Goal: Task Accomplishment & Management: Manage account settings

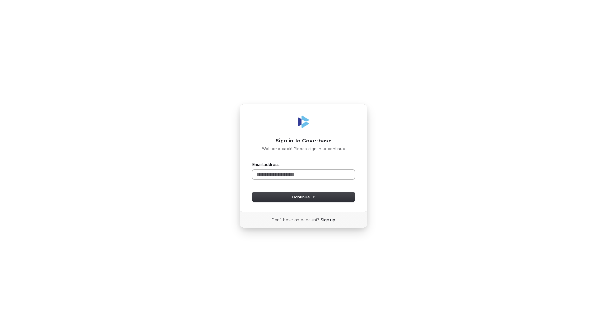
click at [300, 173] on input "Email address" at bounding box center [303, 175] width 102 height 10
click at [310, 198] on span "Continue" at bounding box center [304, 197] width 24 height 6
type input "**********"
click at [320, 174] on div "**********" at bounding box center [303, 171] width 102 height 20
click at [301, 178] on input "Email address" at bounding box center [303, 176] width 102 height 10
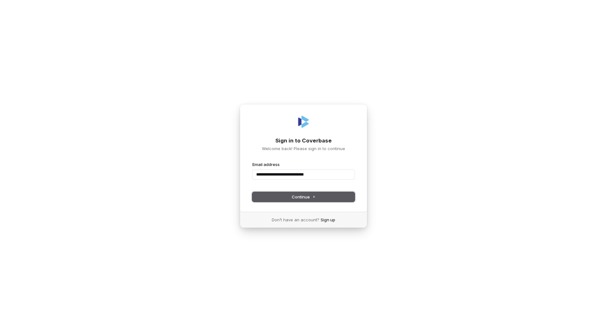
click at [299, 195] on span "Continue" at bounding box center [304, 197] width 24 height 6
type input "**********"
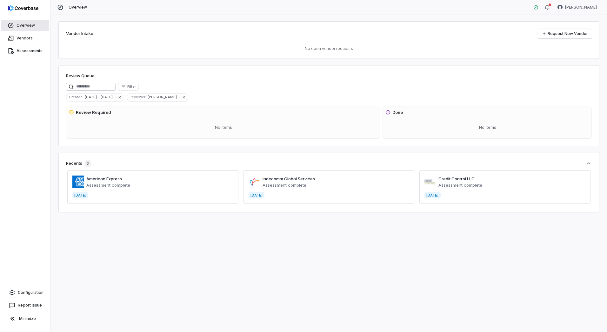
click at [22, 23] on span "Overview" at bounding box center [26, 25] width 18 height 5
click at [549, 6] on icon "button" at bounding box center [547, 7] width 5 height 5
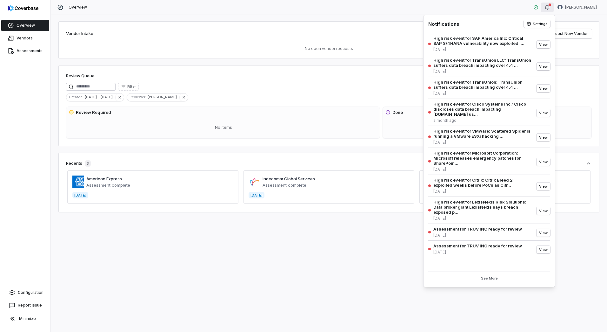
click at [549, 6] on icon "button" at bounding box center [547, 7] width 5 height 5
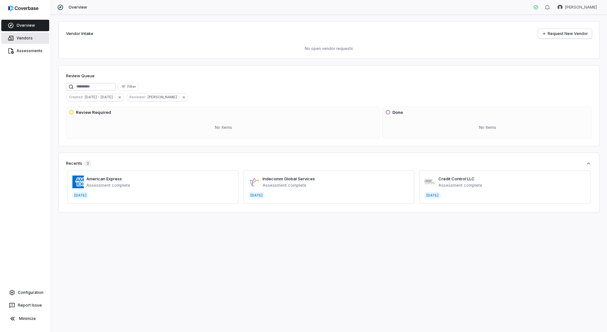
click at [20, 37] on span "Vendors" at bounding box center [25, 38] width 16 height 5
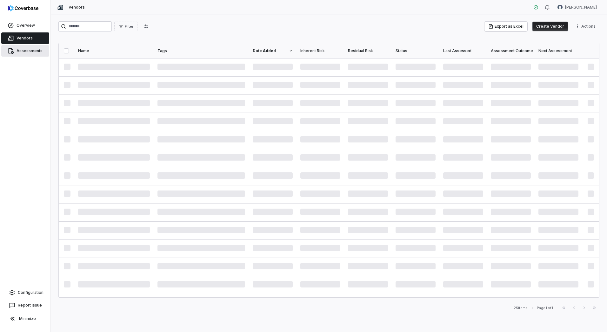
click at [25, 51] on span "Assessments" at bounding box center [30, 50] width 26 height 5
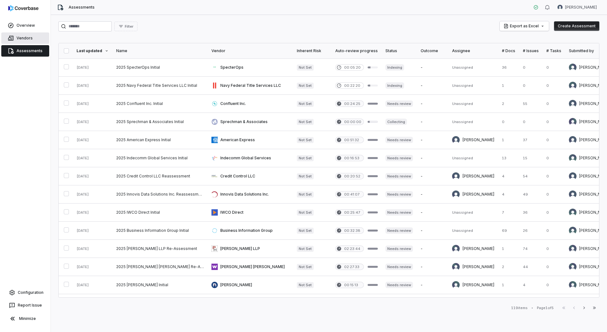
click at [31, 35] on link "Vendors" at bounding box center [25, 37] width 48 height 11
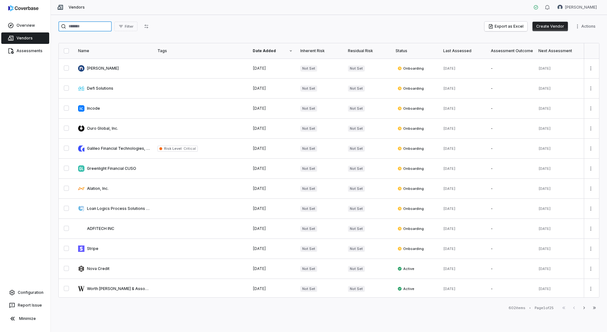
click at [103, 27] on input "search" at bounding box center [84, 26] width 53 height 10
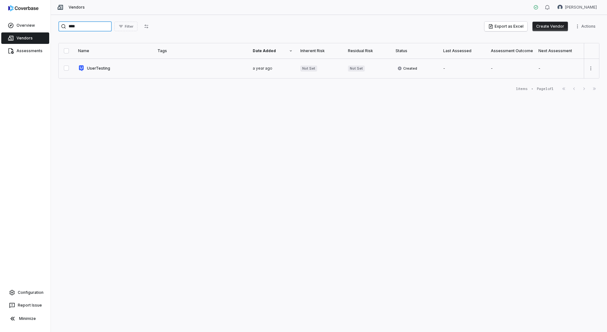
type input "****"
click at [101, 67] on link at bounding box center [113, 68] width 79 height 20
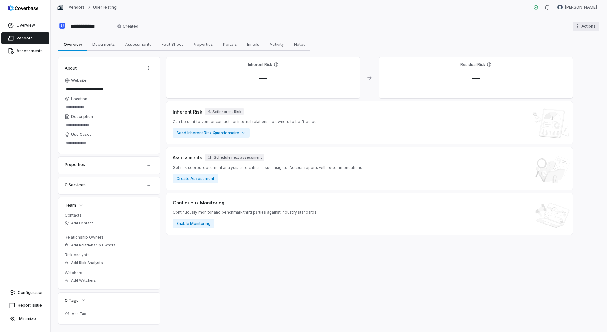
click at [585, 28] on html "**********" at bounding box center [303, 166] width 607 height 332
click at [476, 28] on html "**********" at bounding box center [303, 166] width 607 height 332
click at [139, 42] on span "Assessments" at bounding box center [138, 44] width 31 height 8
type textarea "*"
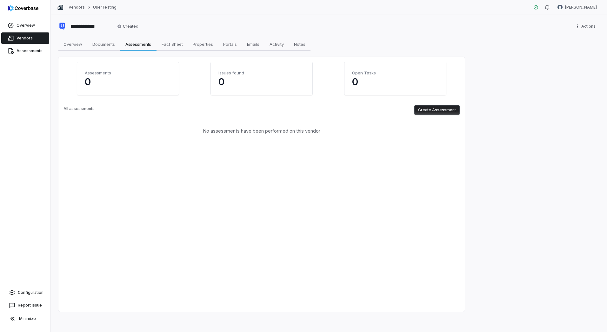
click at [444, 107] on button "Create Assessment" at bounding box center [436, 110] width 45 height 10
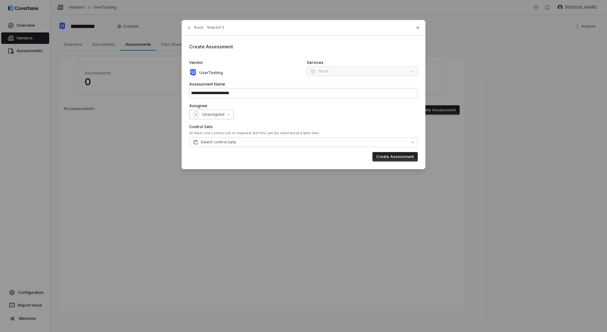
click at [228, 113] on icon "button" at bounding box center [228, 114] width 3 height 3
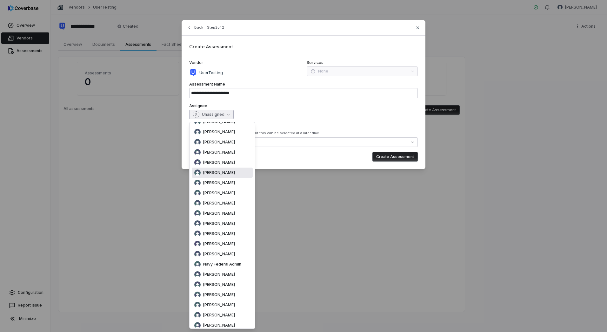
scroll to position [107, 0]
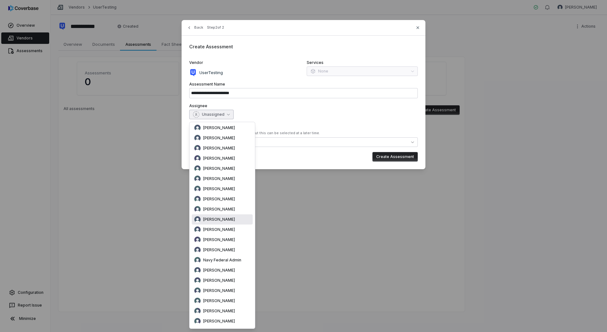
click at [229, 215] on div "[PERSON_NAME]" at bounding box center [222, 219] width 61 height 10
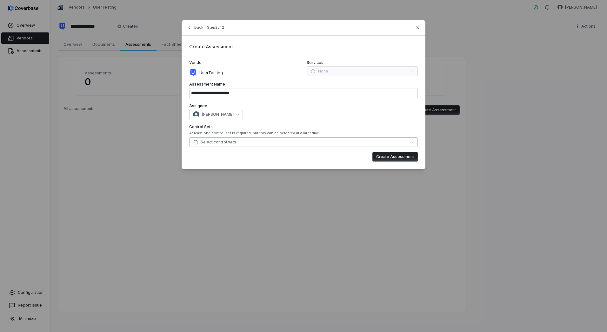
click at [225, 142] on span "Select control sets" at bounding box center [214, 141] width 43 height 5
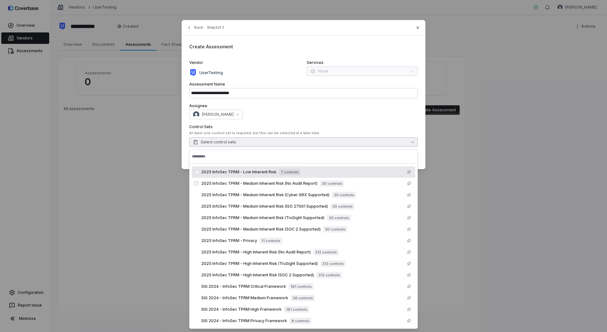
scroll to position [0, 0]
click at [259, 174] on div "2025 InfoSec TPRM - Low Inherent Risk 7 controls" at bounding box center [250, 171] width 99 height 6
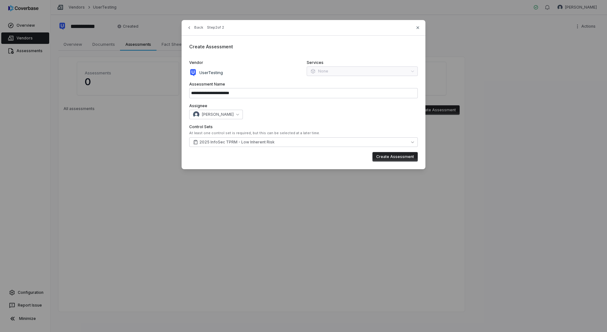
click at [349, 115] on div "[PERSON_NAME]" at bounding box center [303, 115] width 229 height 10
click at [241, 94] on input "**********" at bounding box center [303, 93] width 229 height 10
drag, startPoint x: 236, startPoint y: 93, endPoint x: 227, endPoint y: 91, distance: 8.5
click at [227, 91] on input "**********" at bounding box center [303, 93] width 229 height 10
click at [402, 154] on button "Create Assessment" at bounding box center [394, 157] width 45 height 10
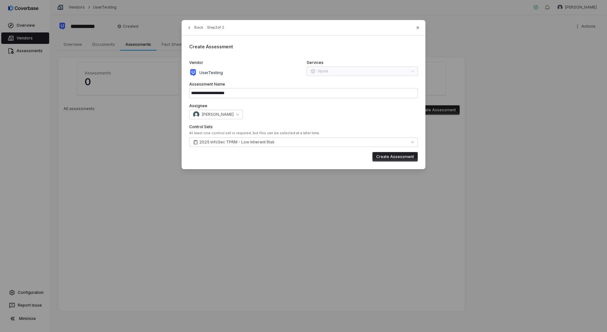
type input "**********"
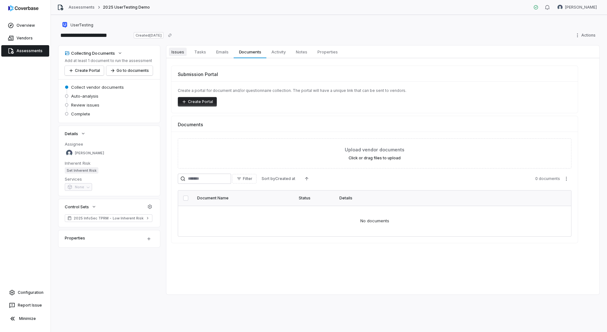
click at [180, 52] on span "Issues" at bounding box center [178, 52] width 18 height 8
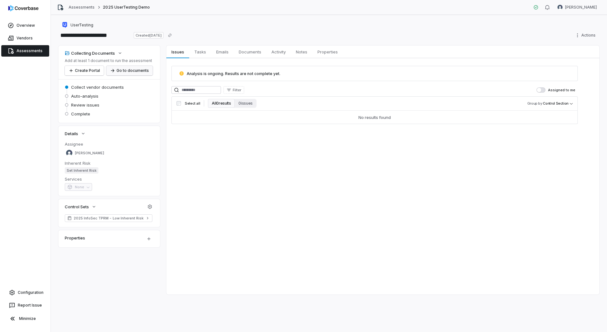
click at [130, 70] on button "Go to documents" at bounding box center [129, 71] width 46 height 10
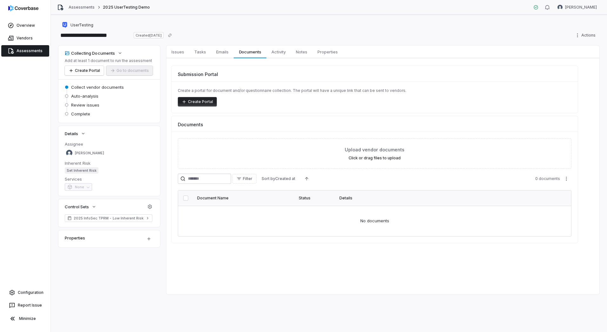
click at [22, 53] on span "Assessments" at bounding box center [30, 50] width 26 height 5
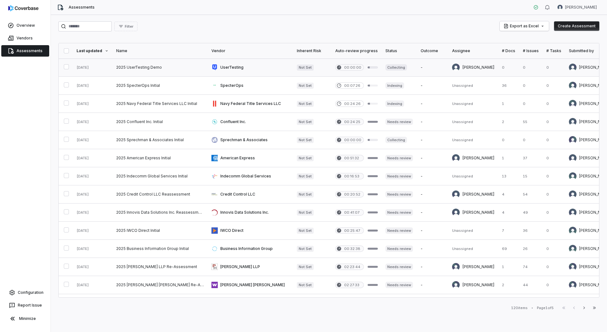
click at [136, 68] on link at bounding box center [159, 67] width 95 height 18
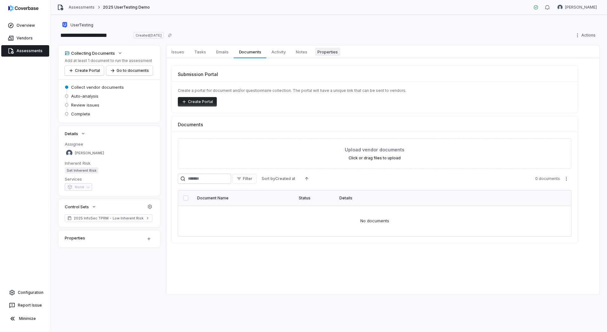
click at [332, 53] on span "Properties" at bounding box center [327, 52] width 25 height 8
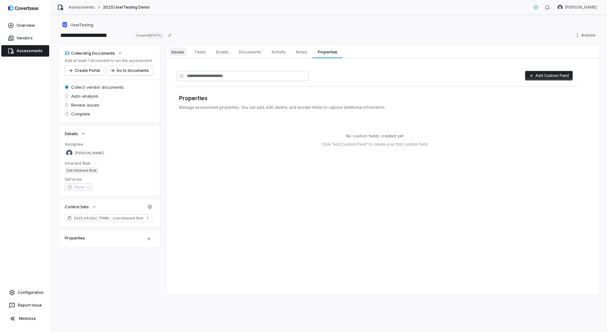
click at [182, 52] on span "Issues" at bounding box center [178, 52] width 18 height 8
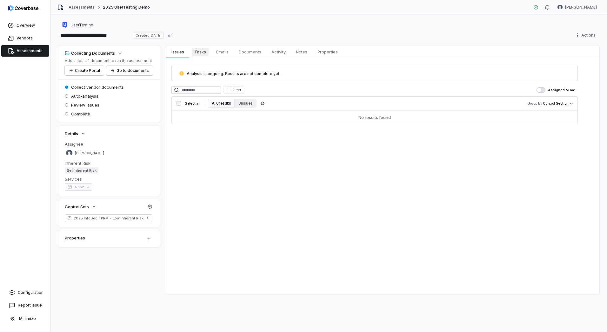
click at [200, 54] on span "Tasks" at bounding box center [200, 52] width 17 height 8
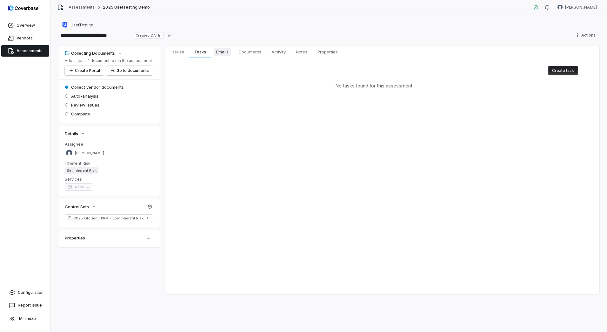
click at [222, 53] on span "Emails" at bounding box center [222, 52] width 17 height 8
click at [253, 52] on span "Documents" at bounding box center [250, 52] width 28 height 8
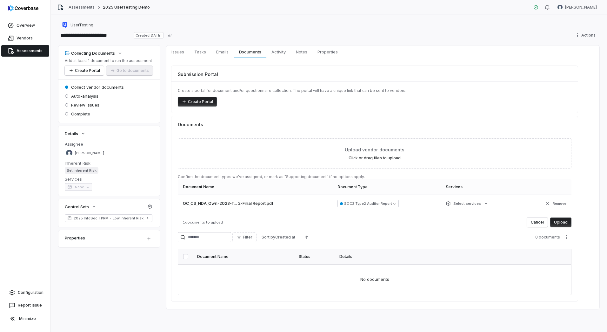
click at [568, 225] on button "Upload" at bounding box center [560, 222] width 21 height 10
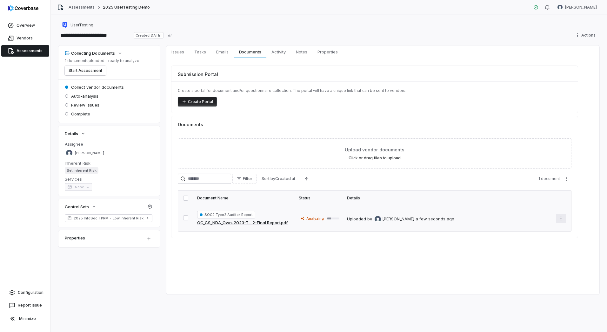
click at [563, 216] on html "**********" at bounding box center [303, 166] width 607 height 332
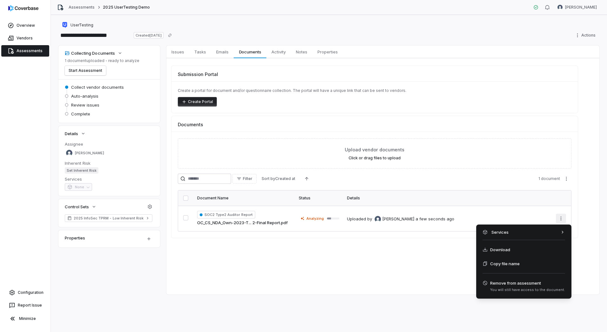
click at [586, 242] on html "**********" at bounding box center [303, 166] width 607 height 332
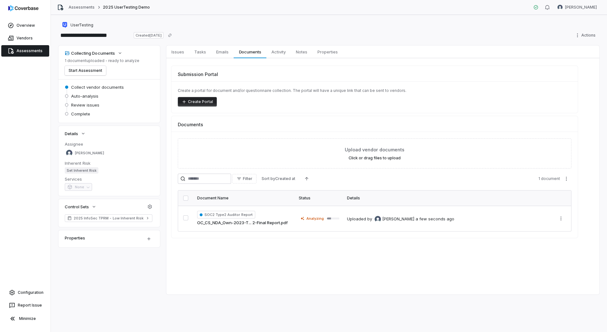
drag, startPoint x: 223, startPoint y: 223, endPoint x: 227, endPoint y: 244, distance: 21.1
click at [202, 251] on div "Issues Issues Tasks Tasks Emails Emails Documents Documents Activity Activity N…" at bounding box center [382, 169] width 433 height 249
click at [150, 239] on html "**********" at bounding box center [303, 166] width 607 height 332
click at [311, 220] on span "Analyzing" at bounding box center [314, 218] width 17 height 5
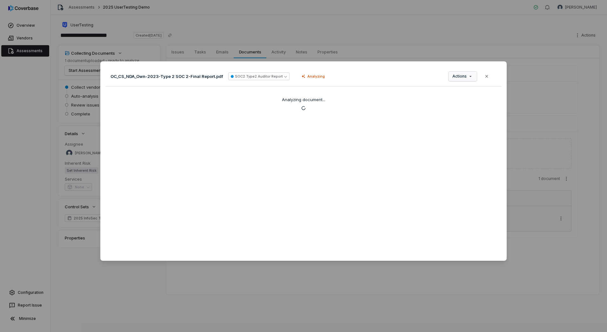
click at [457, 78] on div "Document Preview OC_CS_NDA_Own-2023-Type 2 SOC 2-Final Report.pdf SOC2 Type2 Au…" at bounding box center [303, 165] width 607 height 229
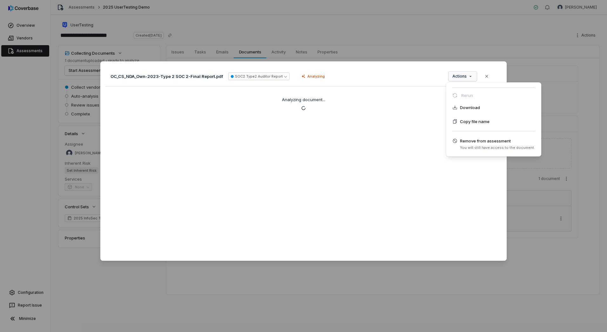
click at [492, 75] on div "Document Preview OC_CS_NDA_Own-2023-Type 2 SOC 2-Final Report.pdf SOC2 Type2 Au…" at bounding box center [303, 165] width 607 height 229
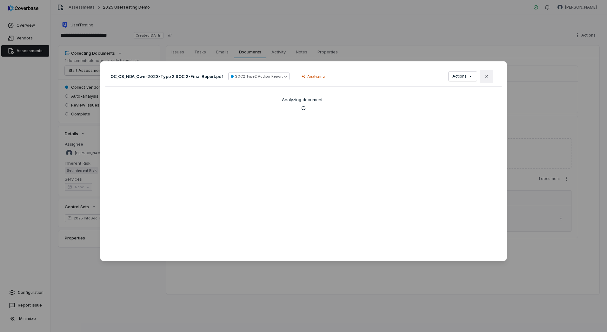
click at [486, 76] on icon "button" at bounding box center [487, 76] width 3 height 3
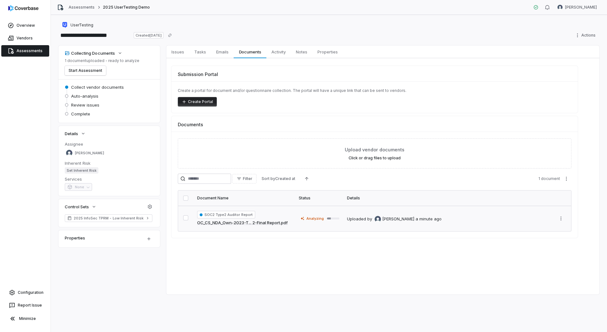
click at [333, 255] on div "Issues Issues Tasks Tasks Emails Emails Documents Documents Activity Activity N…" at bounding box center [382, 169] width 433 height 249
click at [39, 295] on link "Configuration" at bounding box center [25, 291] width 45 height 11
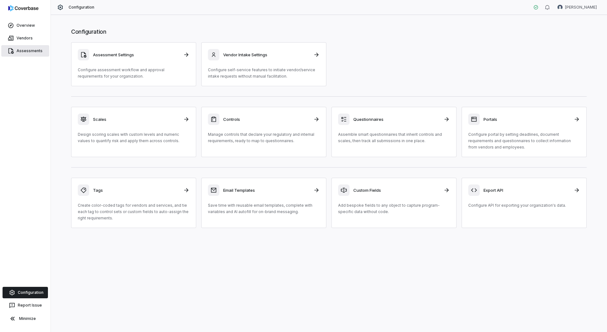
click at [26, 51] on span "Assessments" at bounding box center [30, 50] width 26 height 5
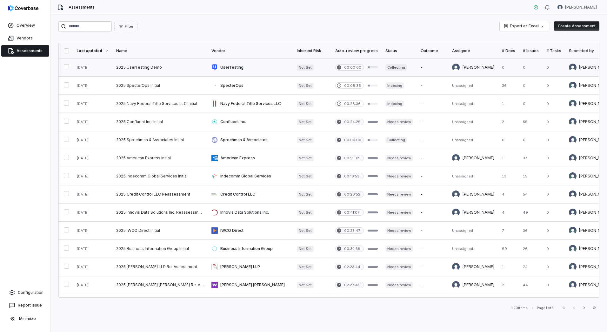
click at [181, 66] on link at bounding box center [159, 67] width 95 height 18
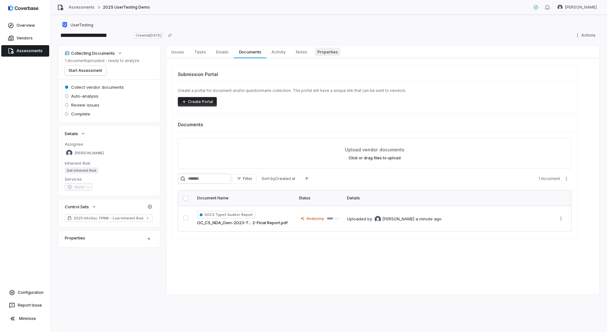
click at [330, 54] on span "Properties" at bounding box center [327, 52] width 25 height 8
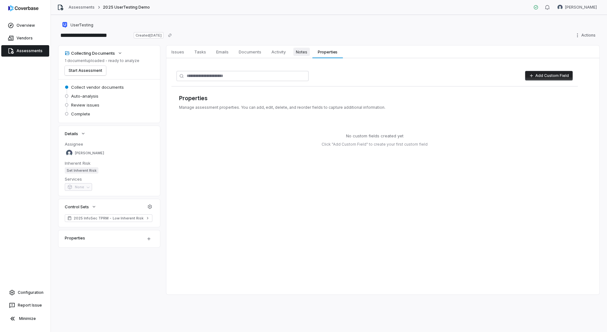
click at [309, 52] on span "Notes" at bounding box center [301, 52] width 17 height 8
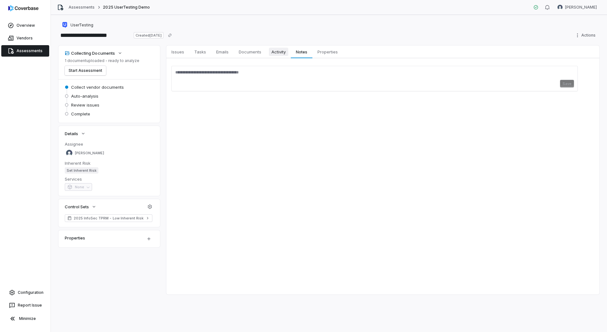
click at [280, 50] on span "Activity" at bounding box center [278, 52] width 19 height 8
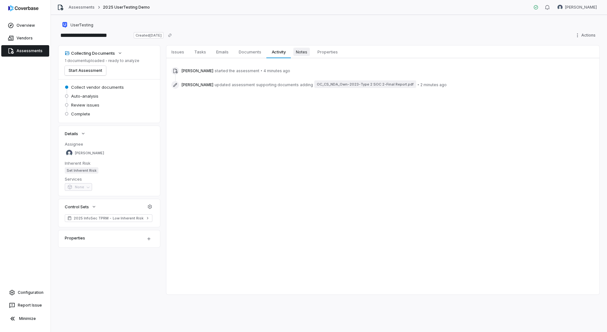
click at [302, 52] on span "Notes" at bounding box center [301, 52] width 17 height 8
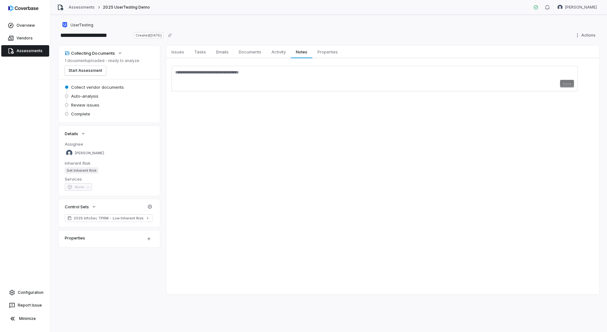
click at [274, 77] on textarea at bounding box center [374, 75] width 399 height 10
type textarea "**********"
click at [568, 84] on button "Save" at bounding box center [567, 84] width 14 height 8
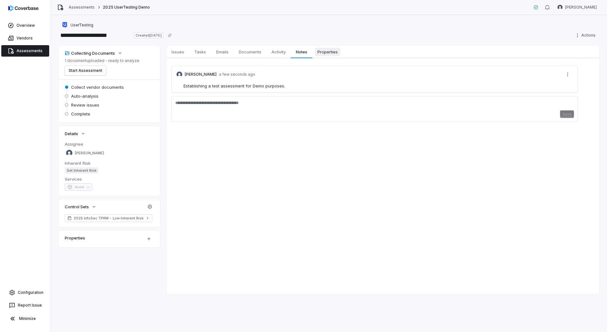
click at [331, 52] on span "Properties" at bounding box center [327, 52] width 25 height 8
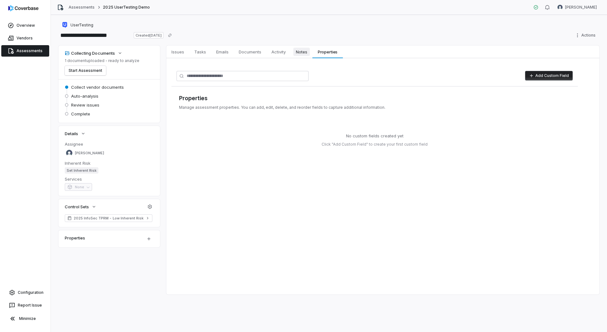
click at [307, 50] on span "Notes" at bounding box center [301, 52] width 17 height 8
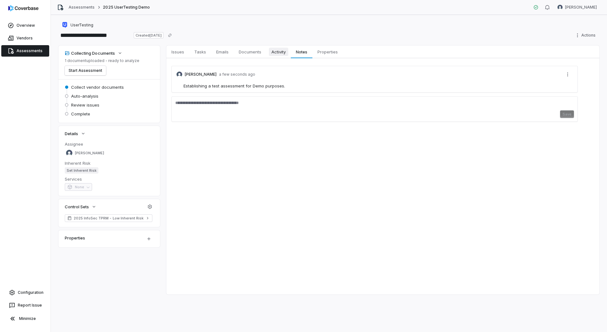
click at [280, 49] on span "Activity" at bounding box center [278, 52] width 19 height 8
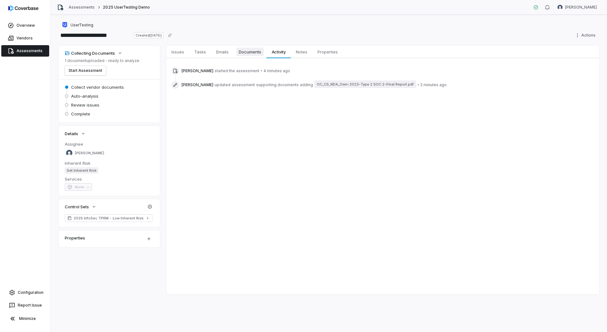
click at [250, 53] on span "Documents" at bounding box center [250, 52] width 28 height 8
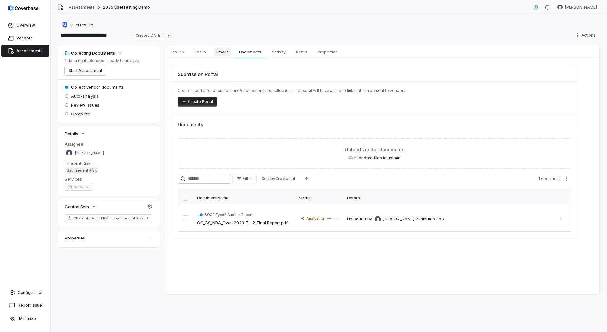
click at [229, 50] on span "Emails" at bounding box center [222, 52] width 17 height 8
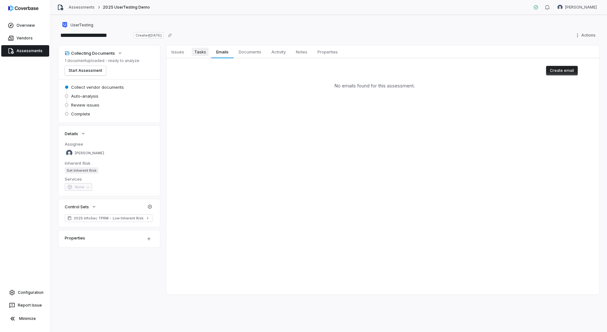
click at [196, 50] on span "Tasks" at bounding box center [200, 52] width 17 height 8
click at [183, 52] on span "Issues" at bounding box center [178, 52] width 18 height 8
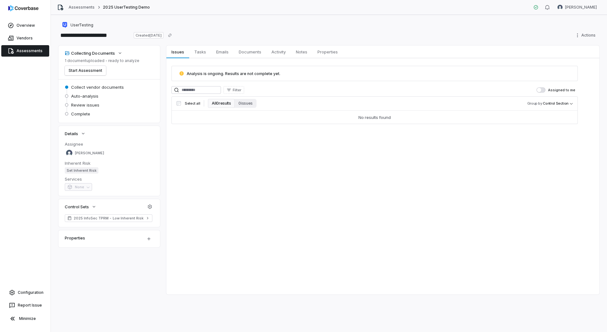
click at [89, 186] on span "None" at bounding box center [78, 187] width 27 height 5
click at [244, 50] on span "Documents" at bounding box center [250, 52] width 28 height 8
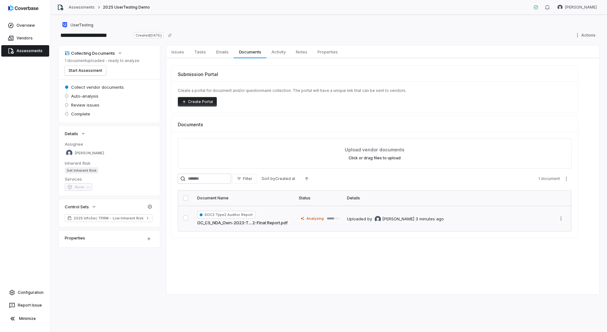
click at [320, 218] on span "Analyzing" at bounding box center [314, 218] width 17 height 5
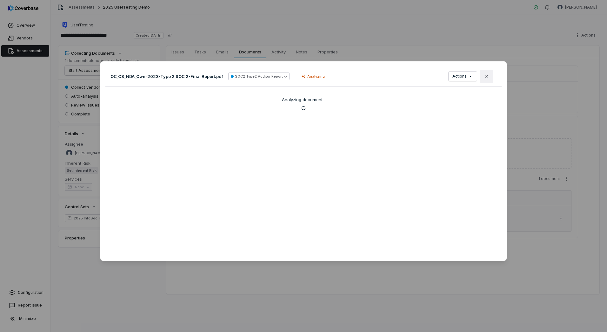
click at [487, 76] on button "Close" at bounding box center [486, 76] width 13 height 13
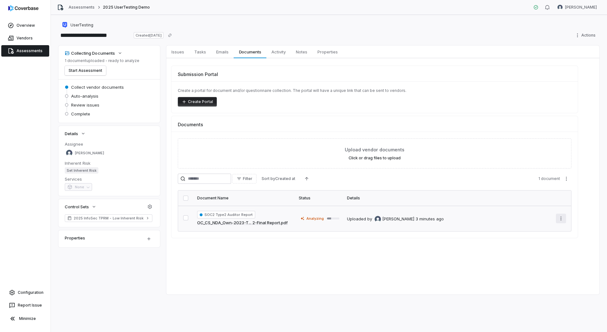
click at [560, 216] on html "**********" at bounding box center [303, 166] width 607 height 332
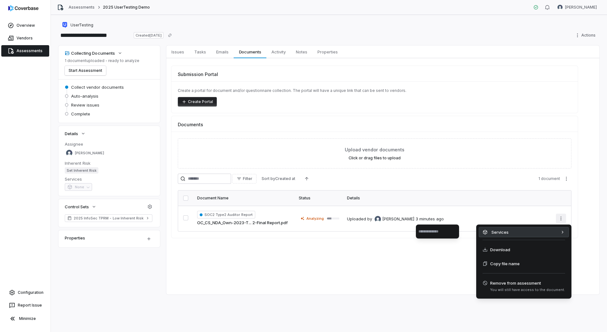
click at [496, 233] on div "Services" at bounding box center [524, 232] width 90 height 10
click at [371, 284] on html "**********" at bounding box center [303, 166] width 607 height 332
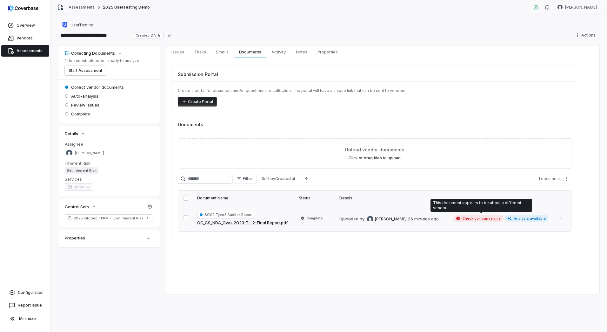
click at [497, 218] on span "Check company name" at bounding box center [478, 218] width 50 height 8
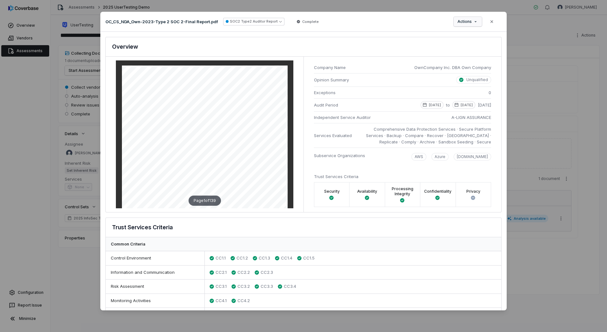
click at [472, 19] on div "Document Preview OC_CS_NDA_Own-2023-Type 2 SOC 2-Final Report.pdf SOC2 Type2 Au…" at bounding box center [303, 166] width 607 height 328
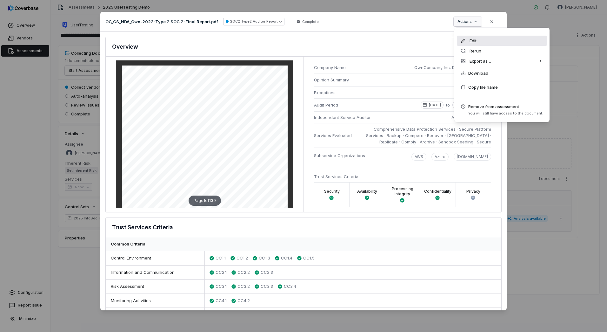
click at [486, 36] on div "Edit" at bounding box center [502, 41] width 90 height 10
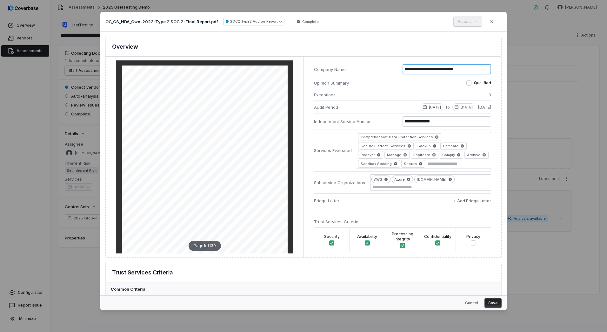
drag, startPoint x: 481, startPoint y: 70, endPoint x: 373, endPoint y: 65, distance: 108.1
click at [373, 65] on li "**********" at bounding box center [402, 69] width 177 height 15
type input "********"
click at [499, 299] on button "Save" at bounding box center [493, 303] width 17 height 10
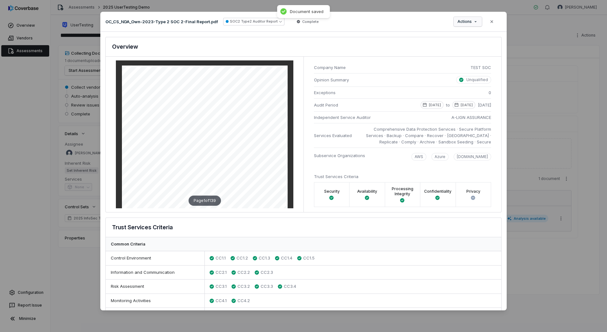
click at [464, 23] on div "Document Preview OC_CS_NDA_Own-2023-Type 2 SOC 2-Final Report.pdf SOC2 Type2 Au…" at bounding box center [303, 166] width 607 height 328
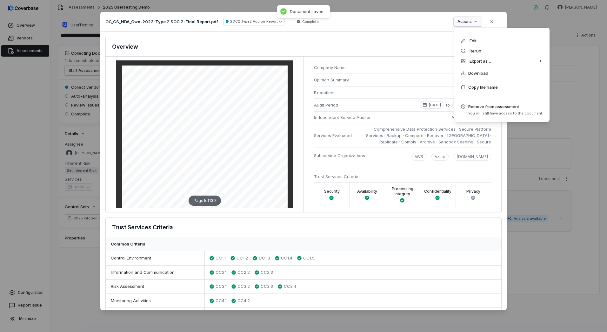
click at [493, 22] on div "Document Preview OC_CS_NDA_Own-2023-Type 2 SOC 2-Final Report.pdf SOC2 Type2 Au…" at bounding box center [303, 166] width 607 height 328
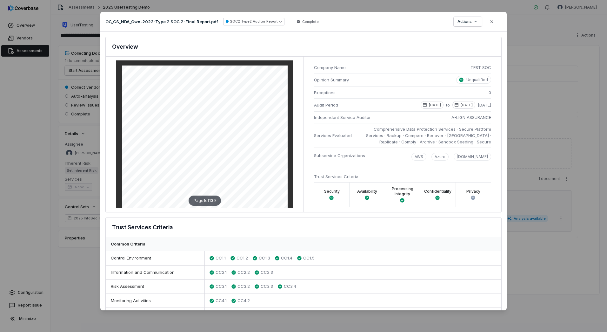
click at [493, 22] on icon "button" at bounding box center [491, 21] width 5 height 5
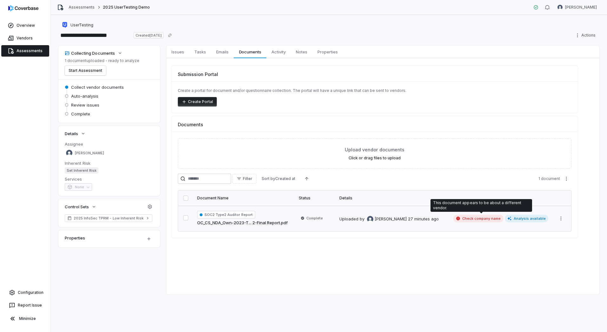
click at [496, 218] on span "Check company name" at bounding box center [478, 218] width 50 height 8
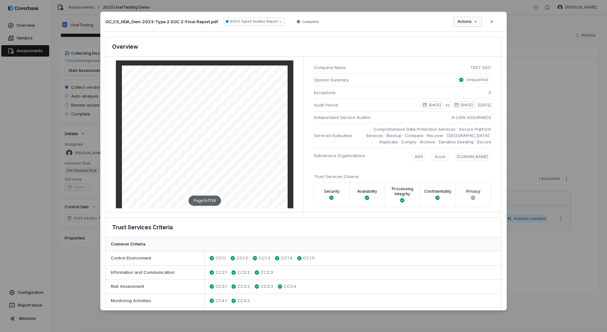
click at [477, 22] on div "Document Preview OC_CS_NDA_Own-2023-Type 2 SOC 2-Final Report.pdf SOC2 Type2 Au…" at bounding box center [303, 166] width 607 height 328
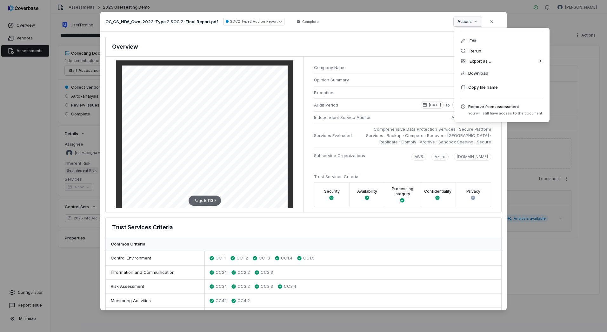
click at [360, 25] on div "Document Preview OC_CS_NDA_Own-2023-Type 2 SOC 2-Final Report.pdf SOC2 Type2 Au…" at bounding box center [303, 166] width 607 height 328
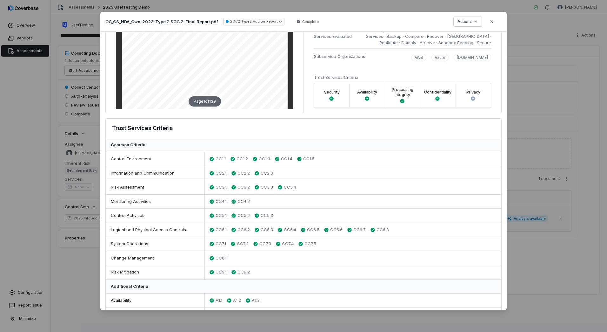
scroll to position [95, 0]
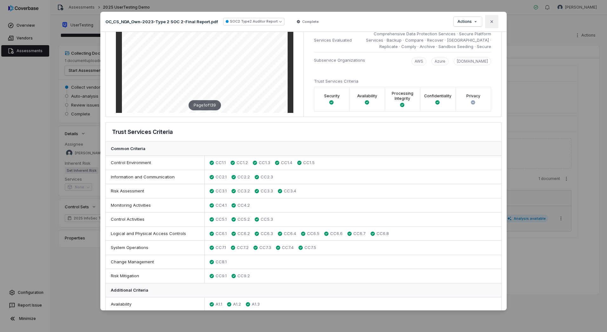
click at [493, 20] on icon "button" at bounding box center [491, 21] width 5 height 5
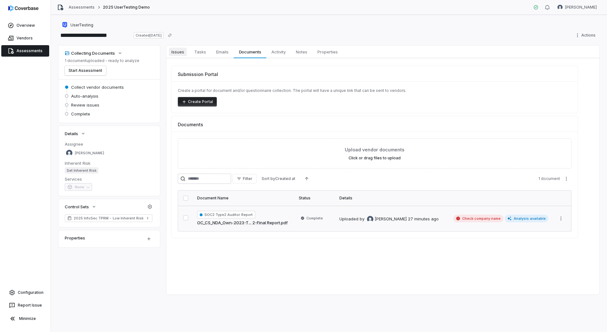
click at [177, 50] on span "Issues" at bounding box center [178, 52] width 18 height 8
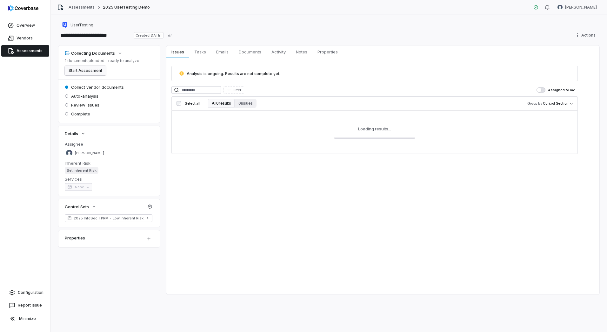
click at [84, 70] on button "Start Assessment" at bounding box center [85, 71] width 41 height 10
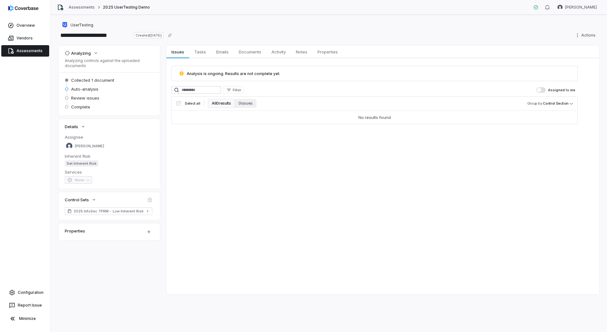
click at [256, 228] on div "Issues Issues Tasks Tasks Emails Emails Documents Documents Activity Activity N…" at bounding box center [382, 169] width 433 height 249
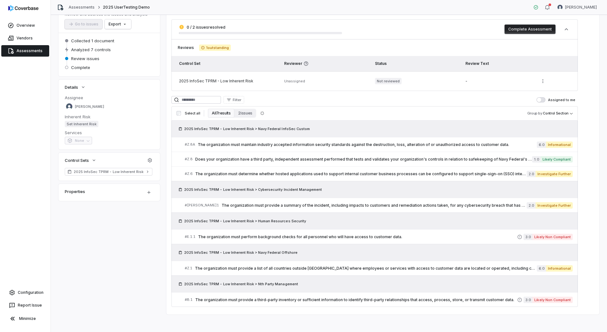
scroll to position [49, 0]
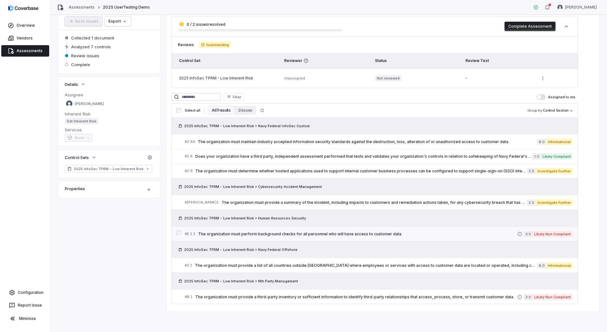
click at [271, 235] on span "The organization must perform background checks for all personnel who will have…" at bounding box center [357, 233] width 319 height 5
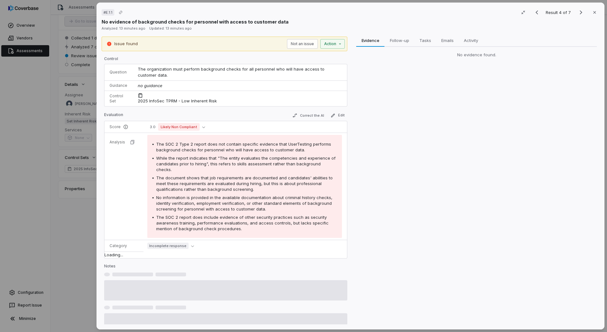
click at [65, 254] on div "# E.1.1 Result 4 of 7 Close No evidence of background checks for personnel with…" at bounding box center [303, 166] width 607 height 332
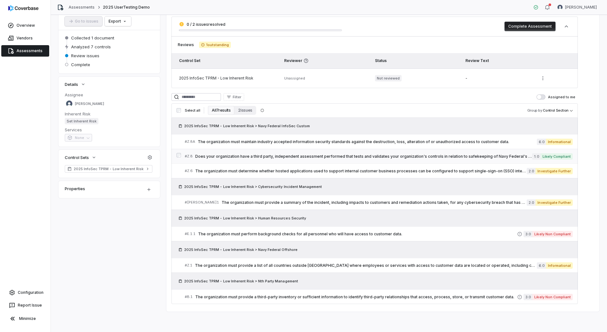
click at [495, 156] on span "Does your organization have a third party, independent assessment performed tha…" at bounding box center [363, 156] width 337 height 5
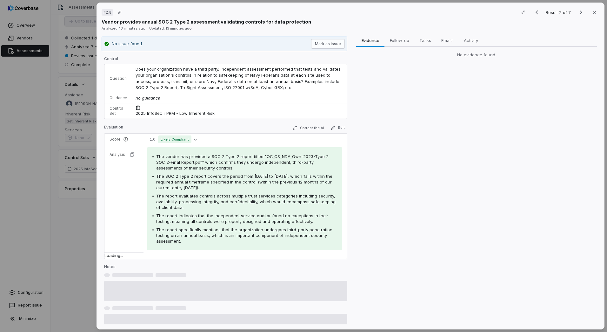
click at [81, 214] on div "# Z.8 Result 2 of 7 Close Vendor provides annual SOC 2 Type 2 assessment valida…" at bounding box center [303, 166] width 607 height 332
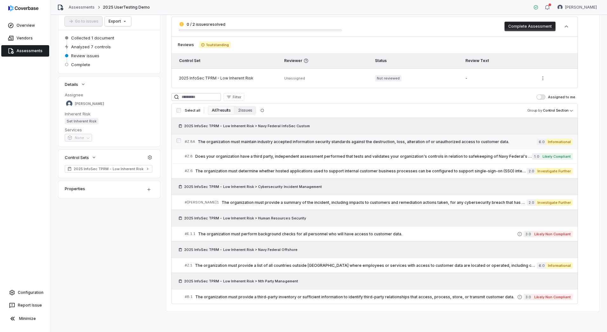
click at [431, 139] on span "The organization must maintain industry accepted information security standards…" at bounding box center [367, 141] width 339 height 5
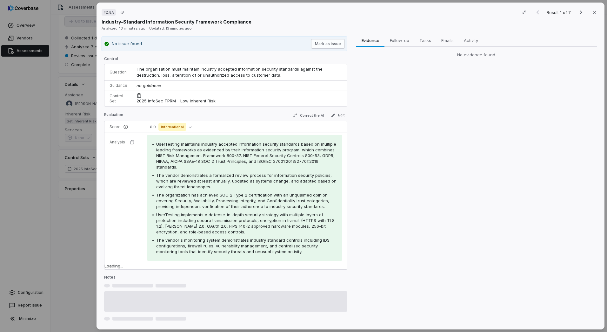
click at [70, 222] on div "# Z.8A Result 1 of 7 Close Industry-Standard Information Security Framework Com…" at bounding box center [303, 166] width 607 height 332
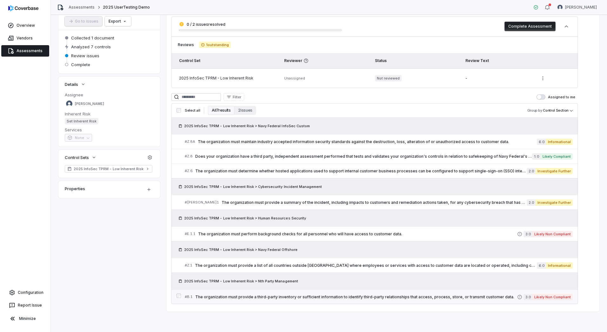
click at [409, 292] on link "# B.1 The organization must provide a third-party inventory or sufficient infor…" at bounding box center [379, 296] width 388 height 14
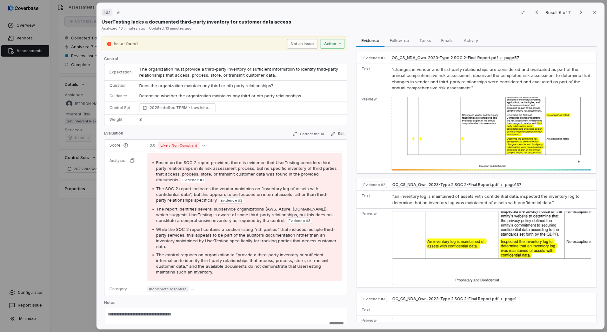
click at [87, 218] on div "# B.1 Result 6 of 7 Close UserTesting lacks a documented third-party inventory …" at bounding box center [303, 166] width 607 height 332
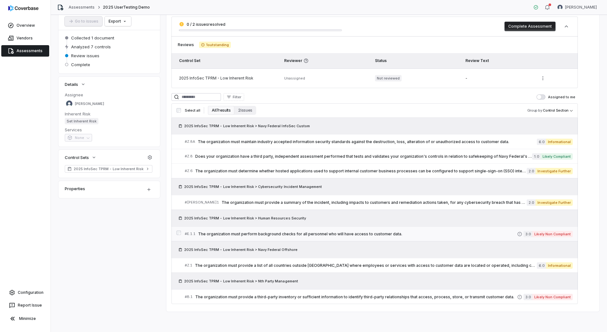
click at [415, 235] on span "The organization must perform background checks for all personnel who will have…" at bounding box center [357, 233] width 319 height 5
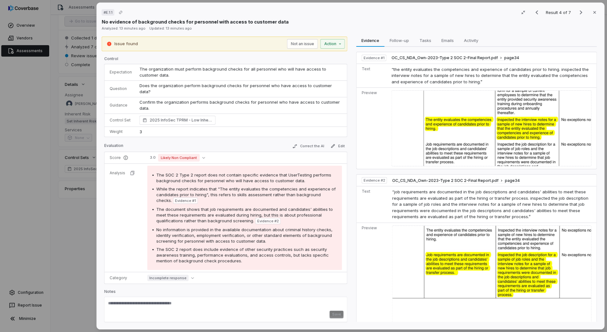
click at [58, 224] on div "# E.1.1 Result 4 of 7 Close No evidence of background checks for personnel with…" at bounding box center [303, 166] width 607 height 332
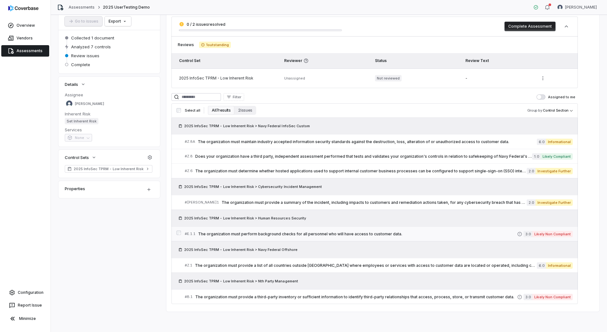
click at [277, 235] on span "The organization must perform background checks for all personnel who will have…" at bounding box center [357, 233] width 319 height 5
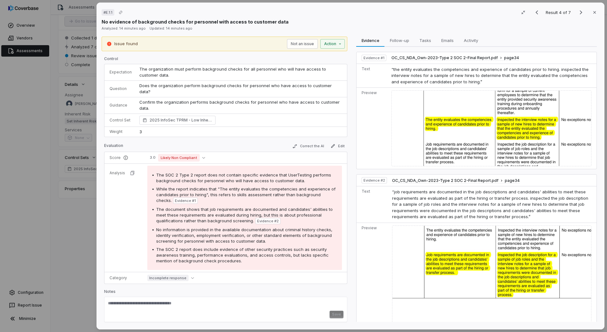
click at [68, 244] on div "# E.1.1 Result 4 of 7 Close No evidence of background checks for personnel with…" at bounding box center [303, 166] width 607 height 332
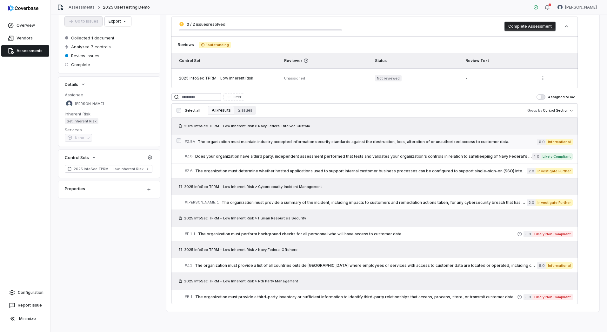
click at [389, 146] on link "# Z.8A The organization must maintain industry accepted information security st…" at bounding box center [379, 141] width 388 height 14
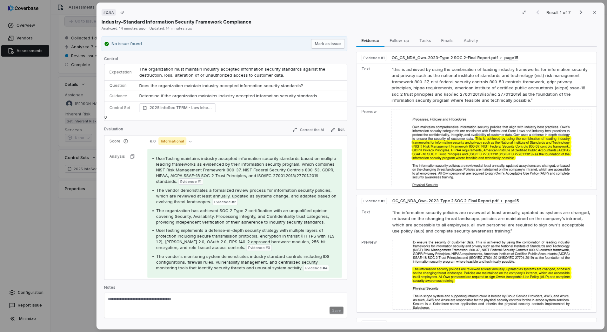
click at [76, 227] on div "# Z.8A Result 1 of 7 Close Industry-Standard Information Security Framework Com…" at bounding box center [303, 166] width 607 height 332
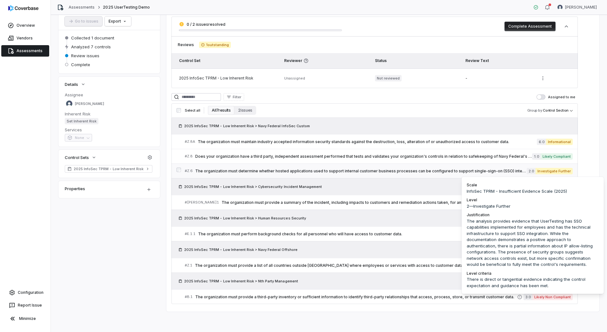
click at [567, 171] on span "Investigate Further" at bounding box center [554, 171] width 37 height 6
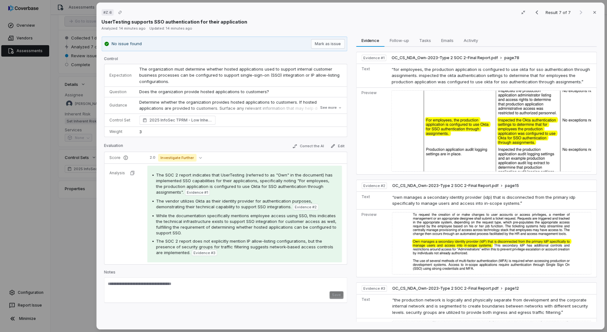
click at [75, 224] on div "# Z.6 Result 7 of 7 Close UserTesting supports SSO authentication for their app…" at bounding box center [303, 166] width 607 height 332
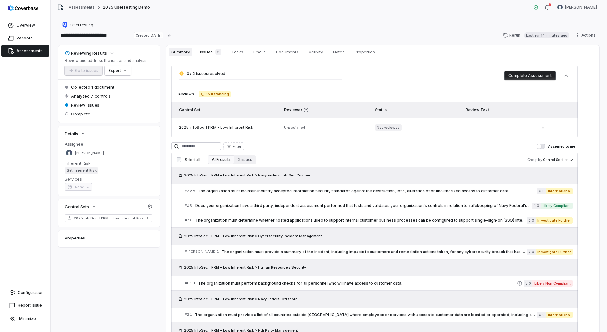
click at [174, 56] on link "Summary Summary" at bounding box center [180, 51] width 29 height 13
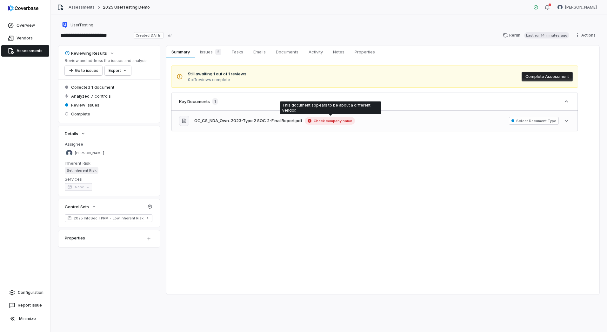
click at [351, 119] on span "Check company name" at bounding box center [330, 121] width 50 height 8
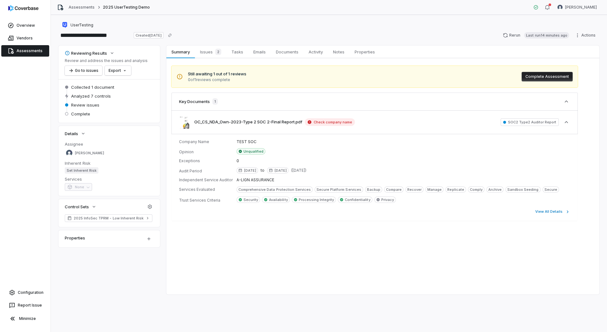
click at [485, 75] on div "Still awaiting 1 out of 1 reviews 0 of 1 reviews complete Complete Assessment" at bounding box center [374, 77] width 406 height 22
click at [226, 71] on span "Still awaiting 1 out of 1 reviews" at bounding box center [217, 74] width 58 height 6
click at [218, 54] on span "2" at bounding box center [218, 52] width 6 height 6
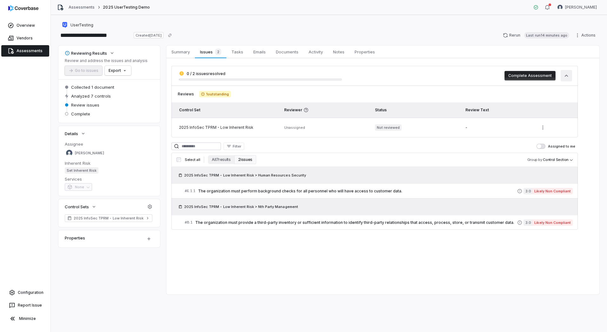
click at [564, 77] on icon "button" at bounding box center [566, 75] width 6 height 6
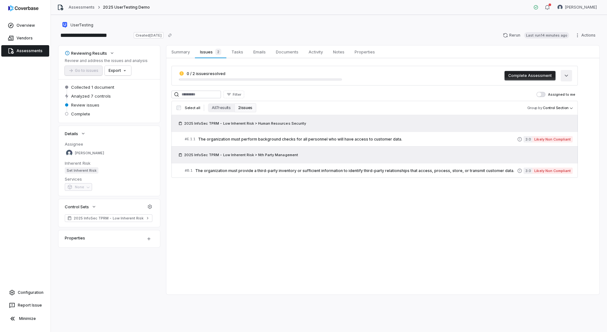
click at [564, 77] on icon "button" at bounding box center [566, 75] width 6 height 6
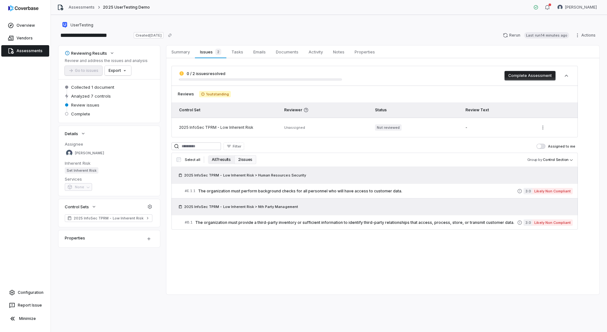
click at [227, 159] on button "All 7 results" at bounding box center [221, 159] width 26 height 9
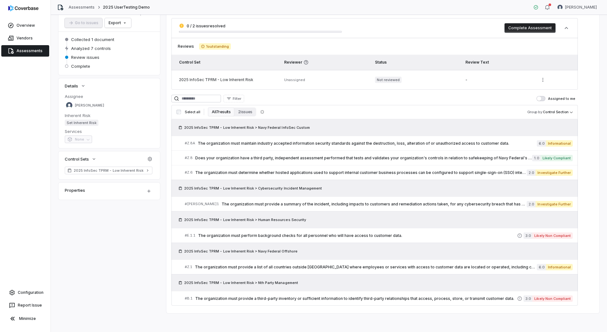
scroll to position [49, 0]
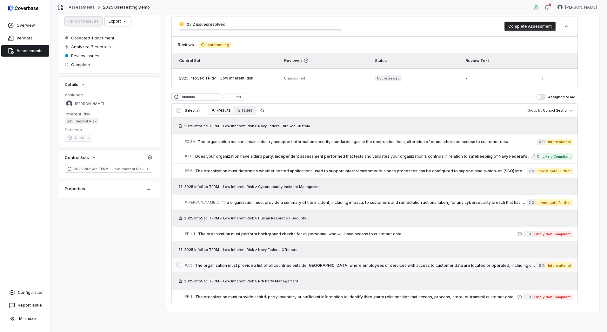
click at [362, 265] on span "The organization must provide a list of all countries outside [GEOGRAPHIC_DATA]…" at bounding box center [366, 265] width 342 height 5
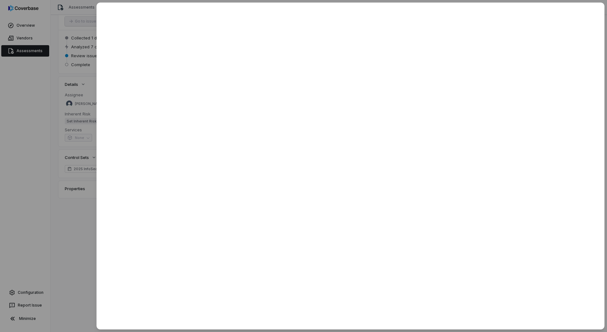
click at [74, 220] on div at bounding box center [303, 166] width 607 height 332
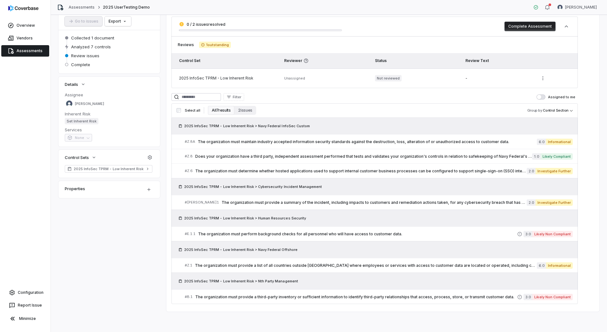
click at [28, 48] on span "Assessments" at bounding box center [30, 50] width 26 height 5
